Goal: Task Accomplishment & Management: Manage account settings

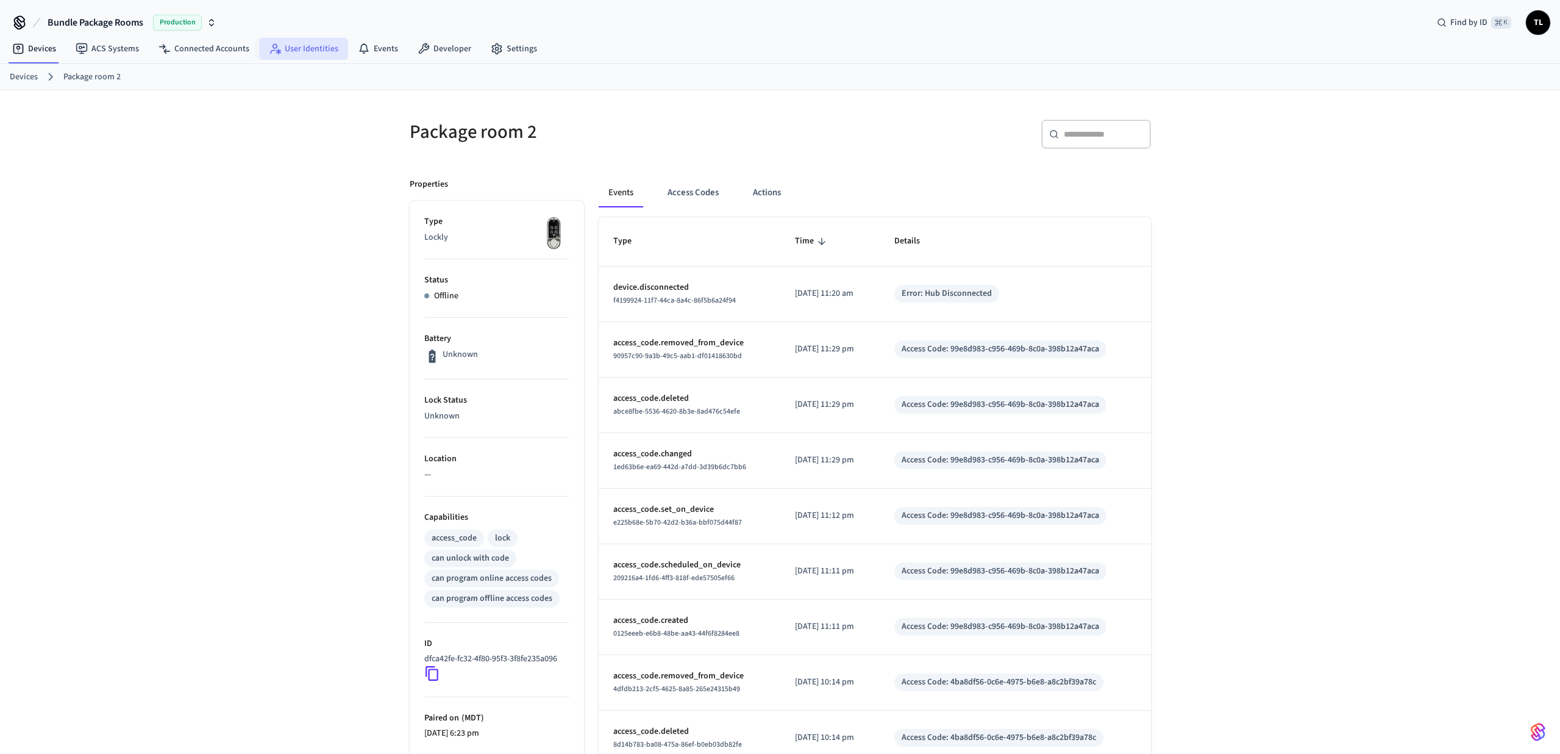
click at [291, 44] on link "User Identities" at bounding box center [303, 49] width 89 height 22
click at [200, 48] on link "Connected Accounts" at bounding box center [204, 49] width 110 height 22
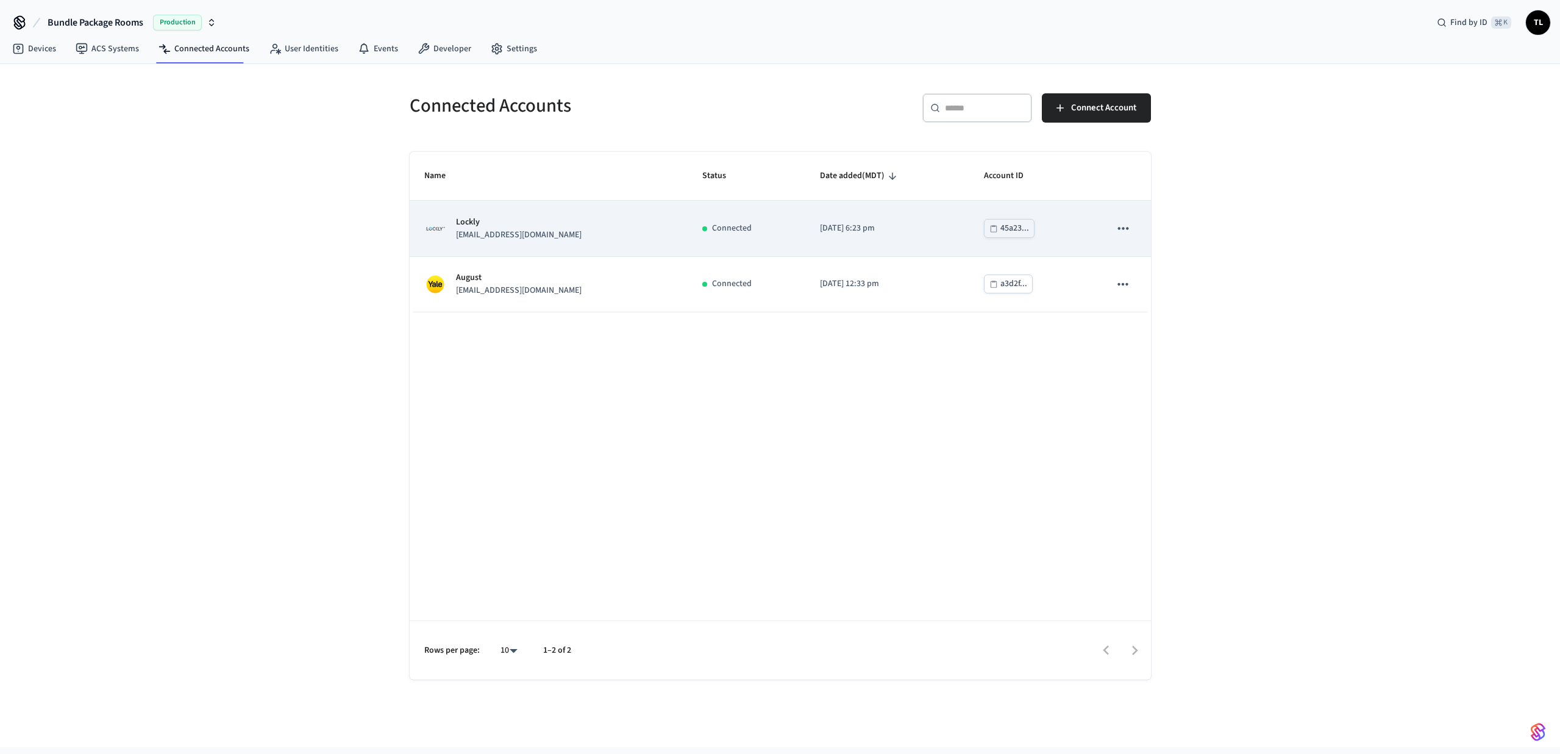
click at [807, 205] on td "[DATE] 6:23 pm" at bounding box center [887, 228] width 164 height 55
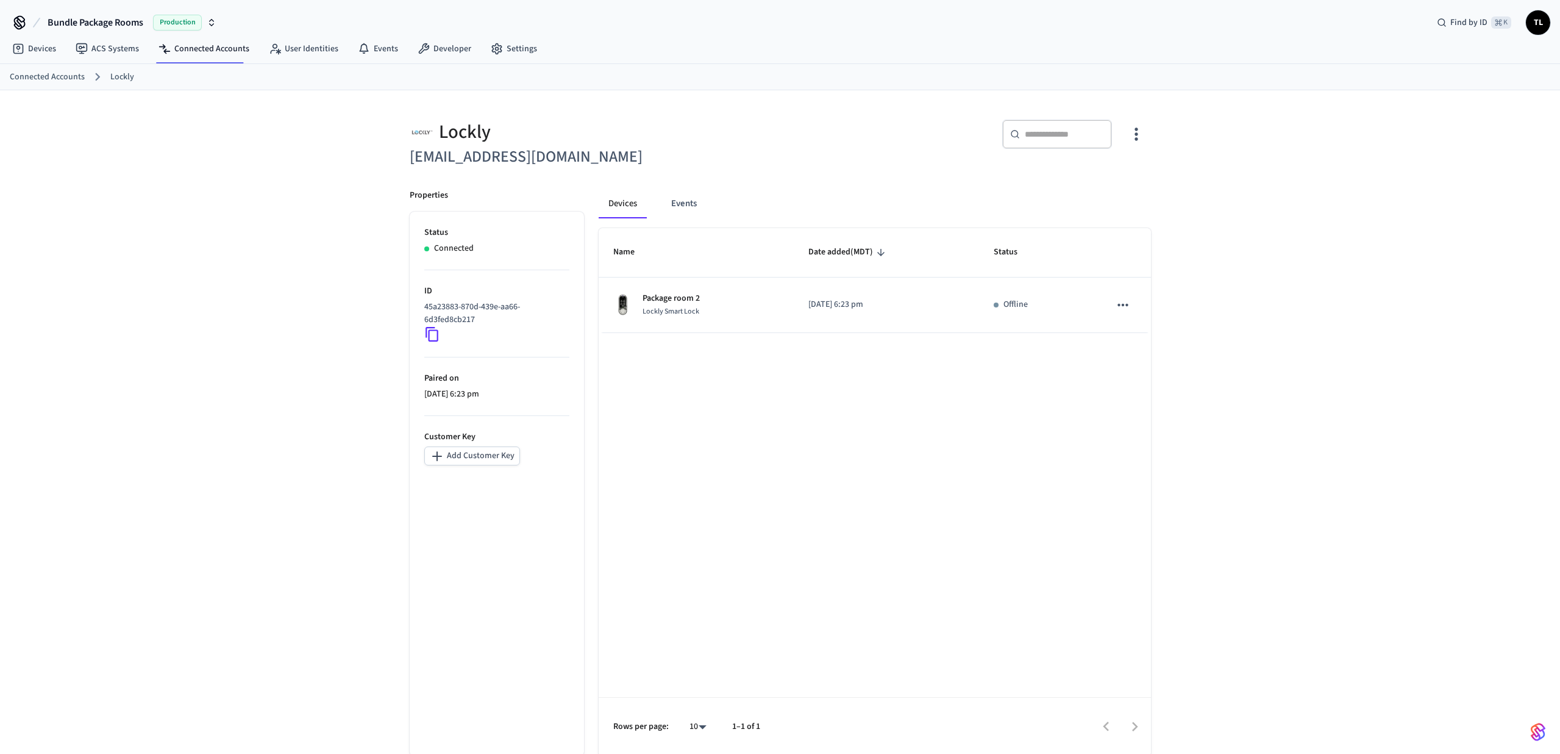
click at [1138, 135] on icon "button" at bounding box center [1136, 133] width 19 height 19
click at [1123, 190] on span "Sync Account" at bounding box center [1101, 184] width 49 height 12
click at [699, 125] on div at bounding box center [780, 377] width 1560 height 754
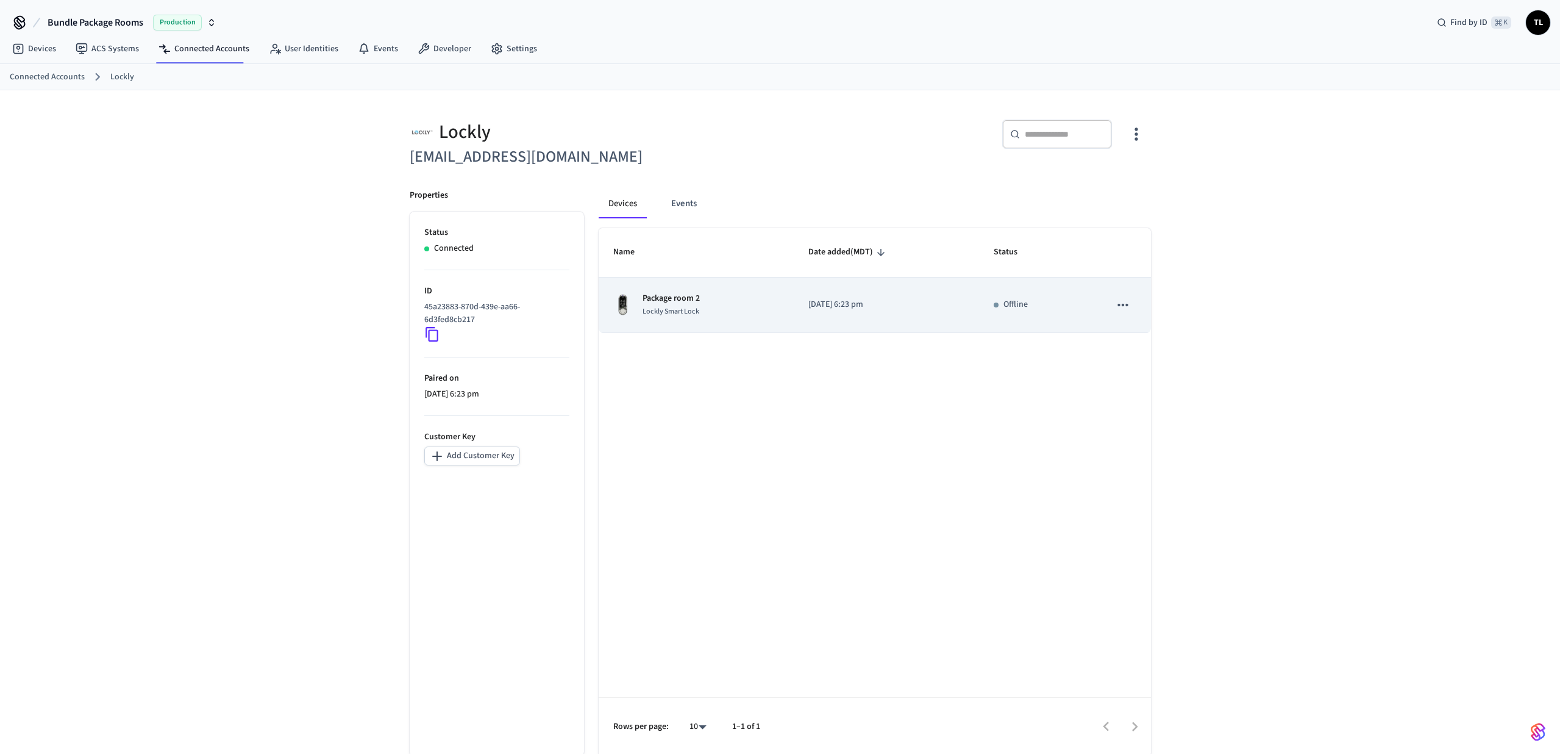
click at [887, 299] on p "[DATE] 6:23 pm" at bounding box center [886, 304] width 156 height 13
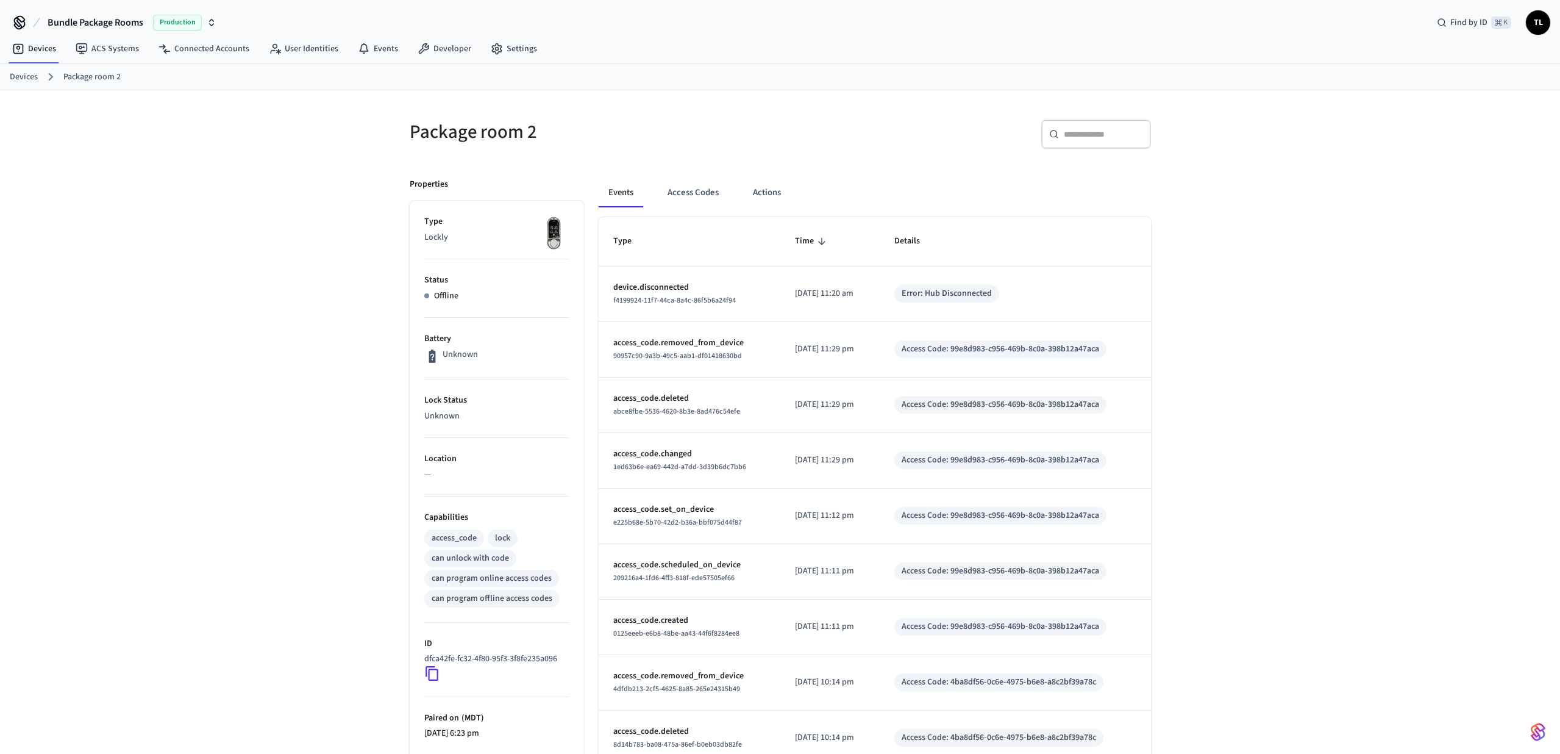
scroll to position [17, 0]
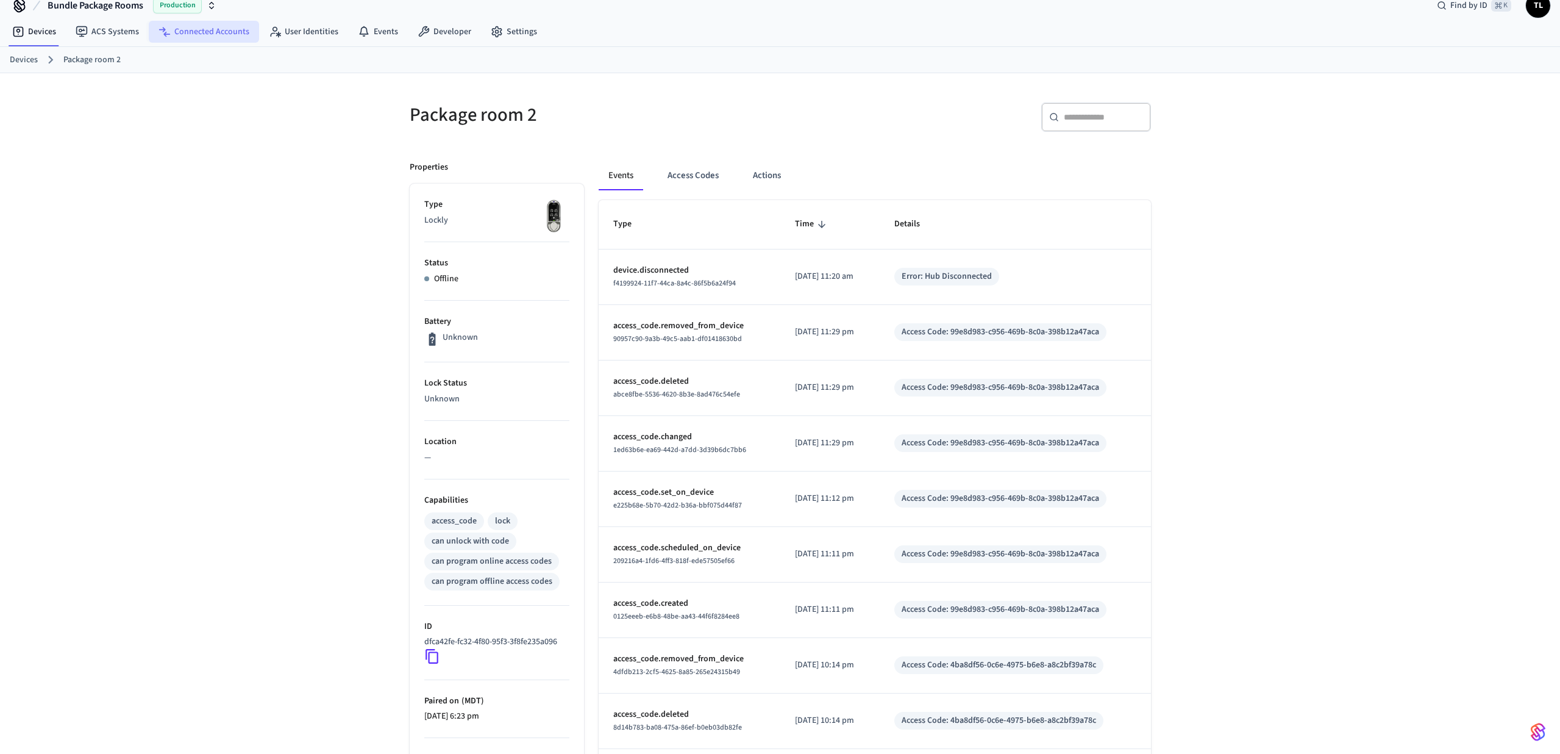
click at [228, 27] on link "Connected Accounts" at bounding box center [204, 32] width 110 height 22
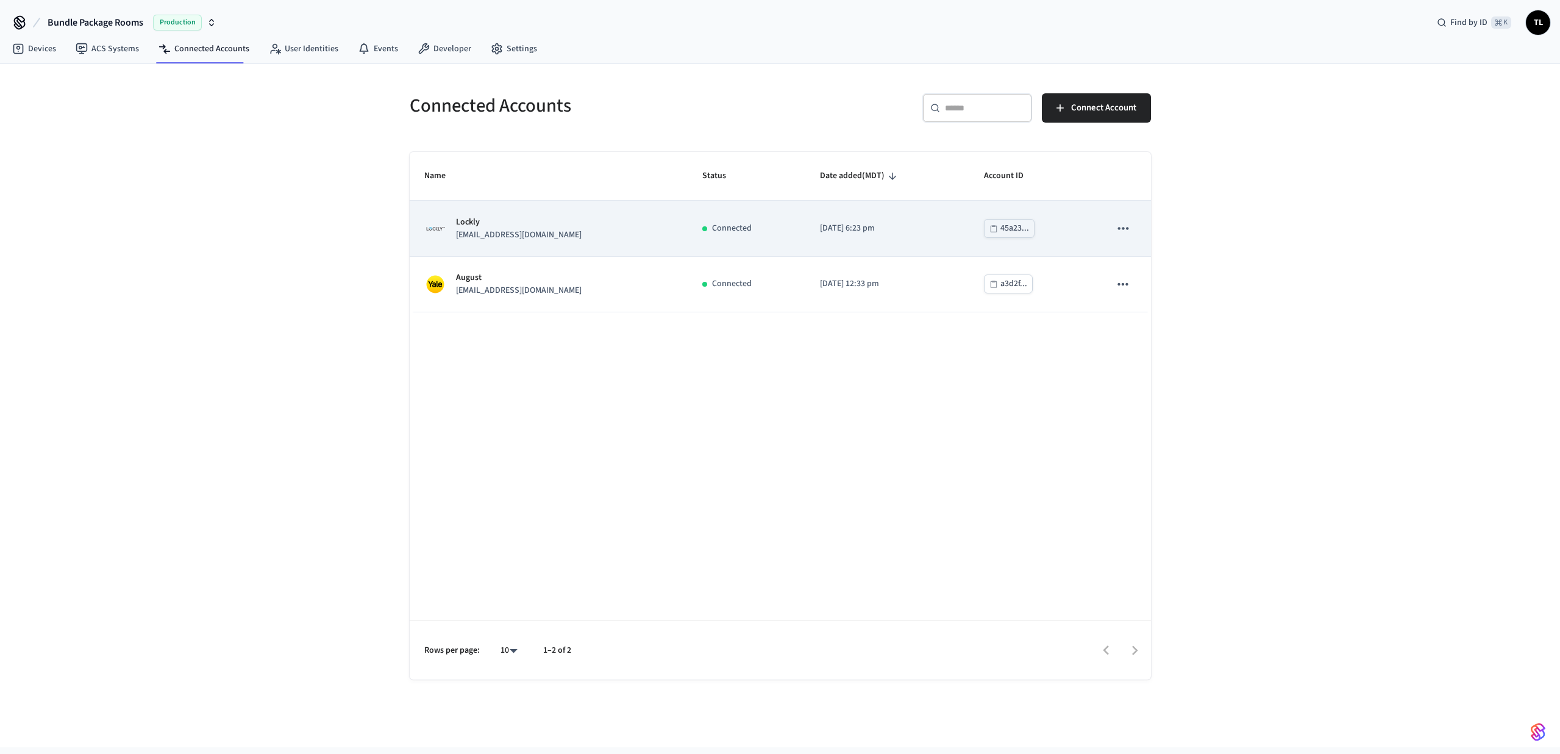
click at [1117, 237] on button "sticky table" at bounding box center [1123, 228] width 26 height 26
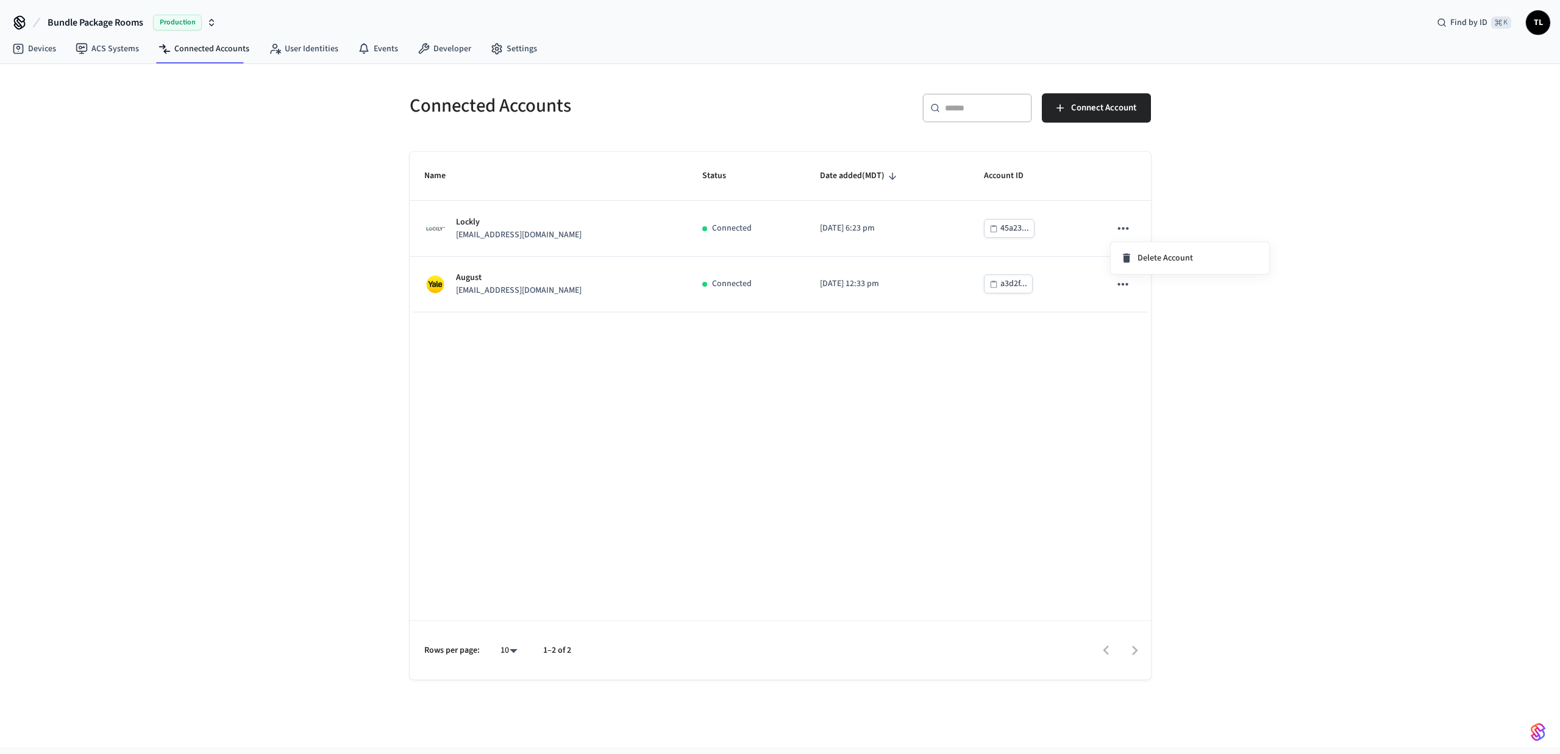
click at [1021, 229] on div at bounding box center [780, 377] width 1560 height 754
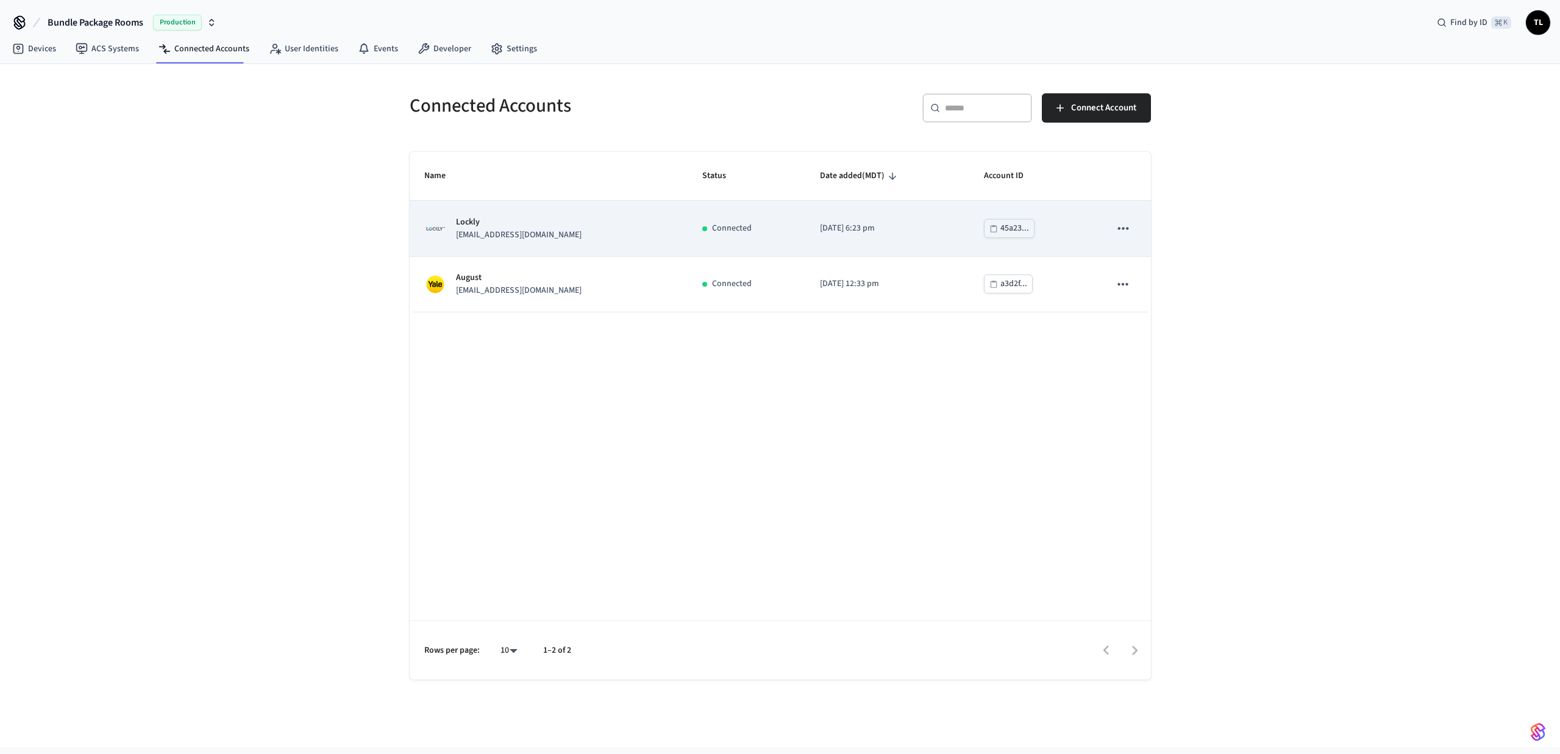
click at [878, 233] on p "[DATE] 6:23 pm" at bounding box center [887, 228] width 135 height 13
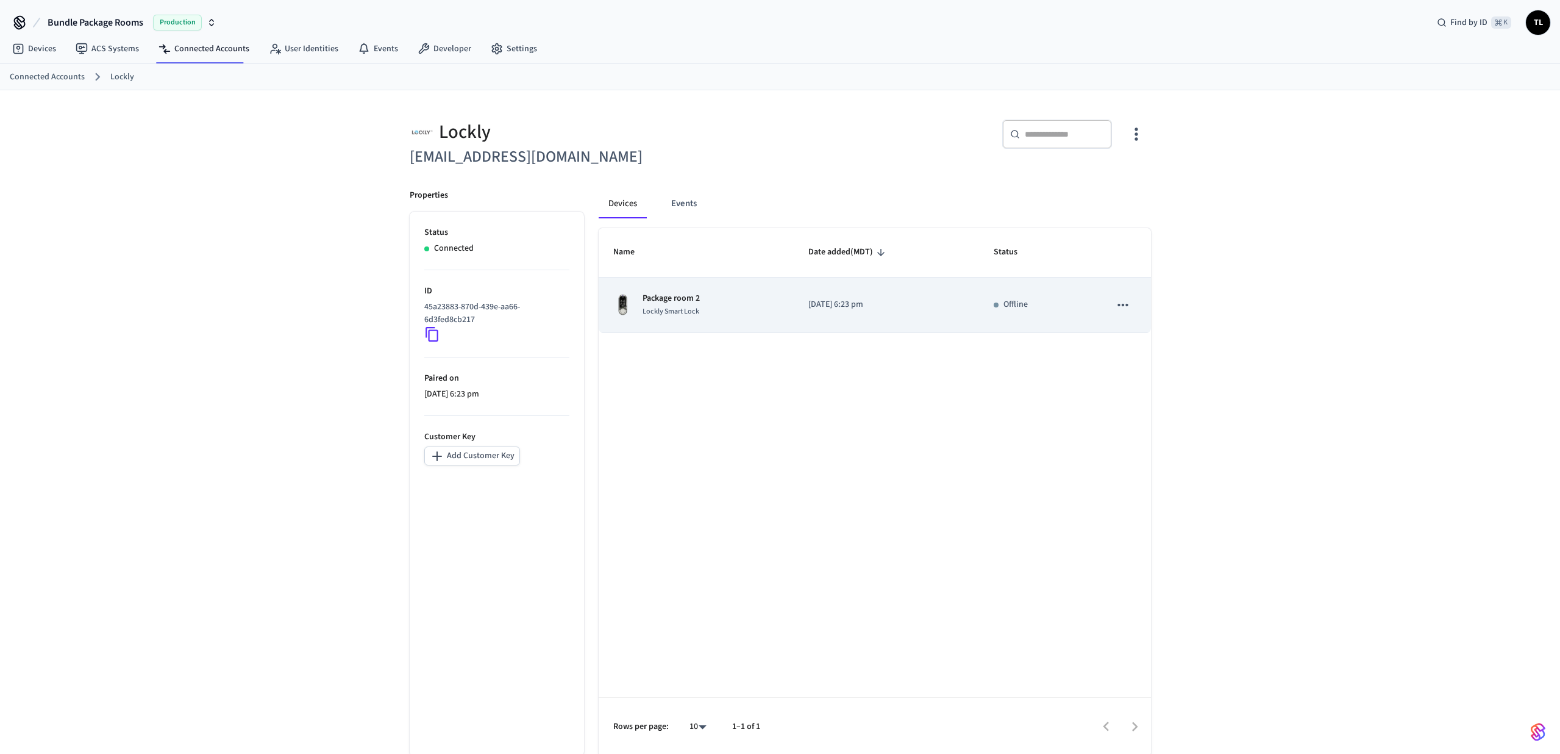
click at [1131, 304] on button "sticky table" at bounding box center [1123, 305] width 26 height 26
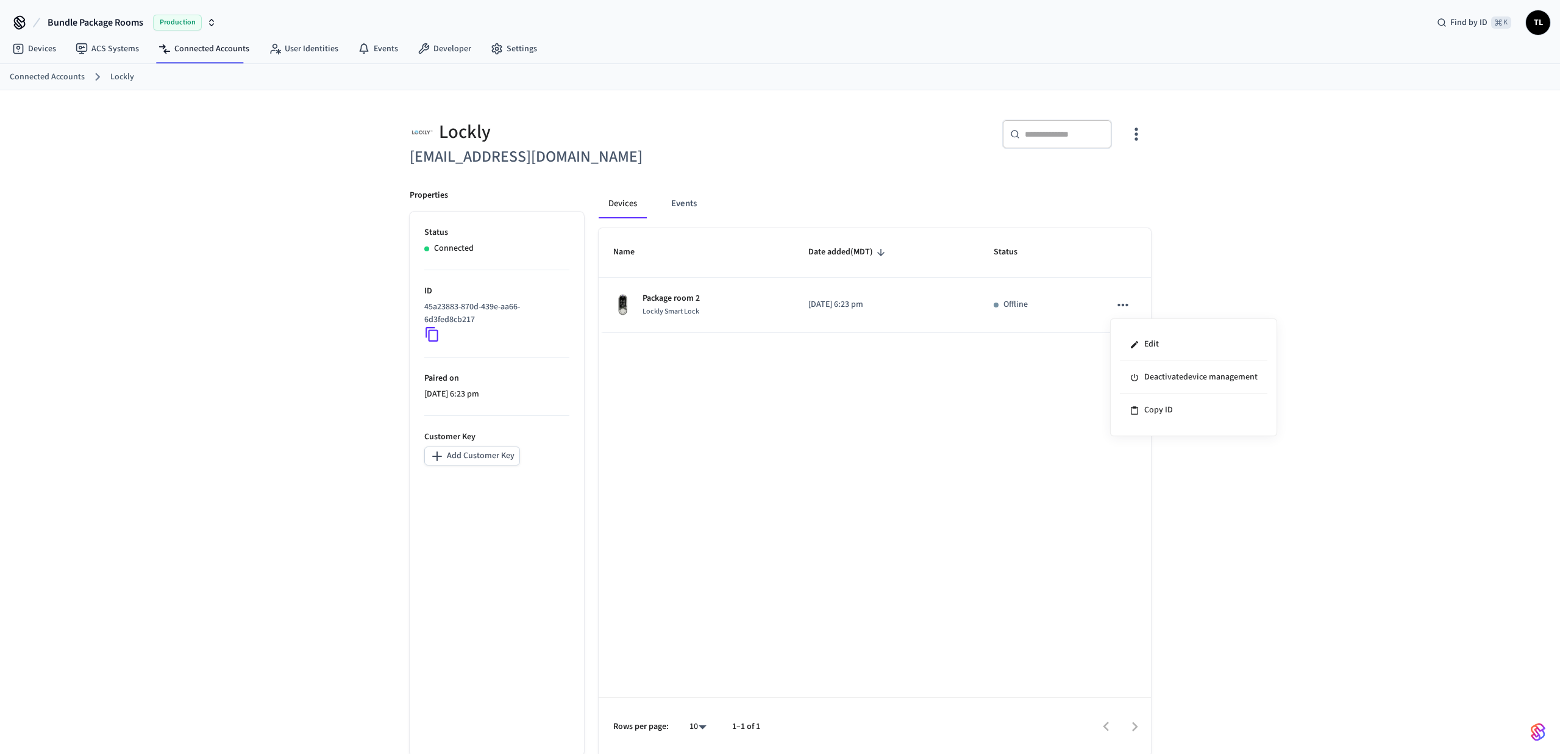
click at [1142, 163] on div at bounding box center [780, 377] width 1560 height 754
click at [1135, 140] on icon "button" at bounding box center [1136, 133] width 19 height 19
click at [1104, 194] on li "Sync Account" at bounding box center [1097, 184] width 92 height 32
click at [1104, 192] on li "Sync Account" at bounding box center [1097, 184] width 92 height 32
click at [676, 216] on div at bounding box center [780, 377] width 1560 height 754
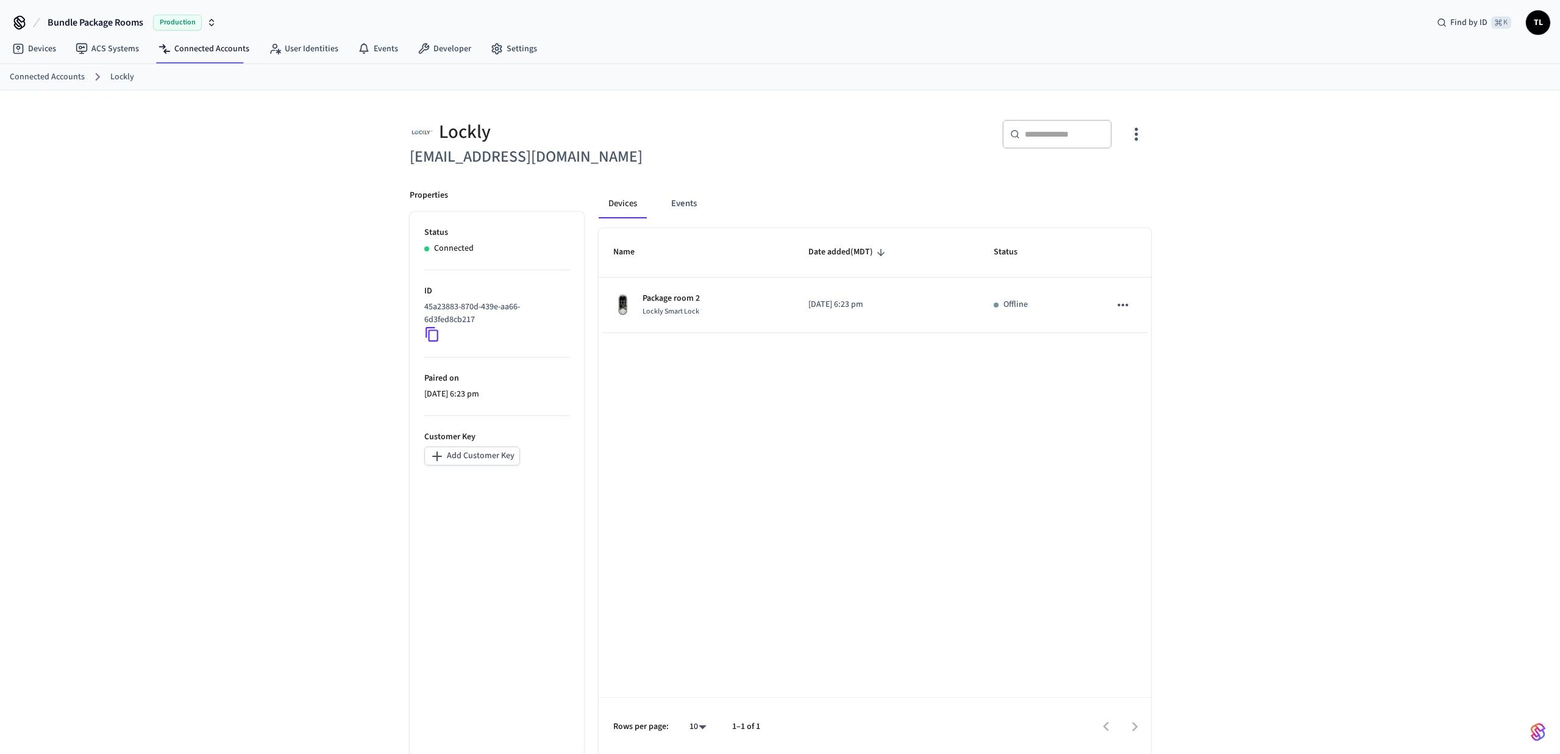
click at [1138, 141] on icon "button" at bounding box center [1136, 133] width 19 height 19
click at [1101, 179] on span "Sync Account" at bounding box center [1101, 184] width 49 height 12
